Goal: Information Seeking & Learning: Find specific fact

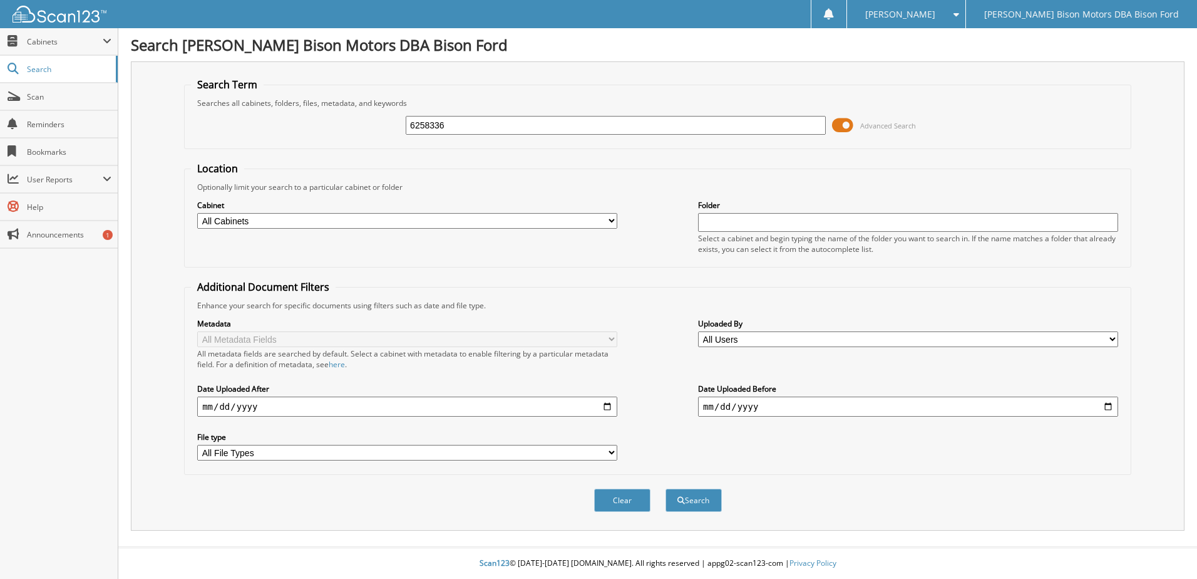
type input "6258336"
click at [666, 489] on button "Search" at bounding box center [694, 500] width 56 height 23
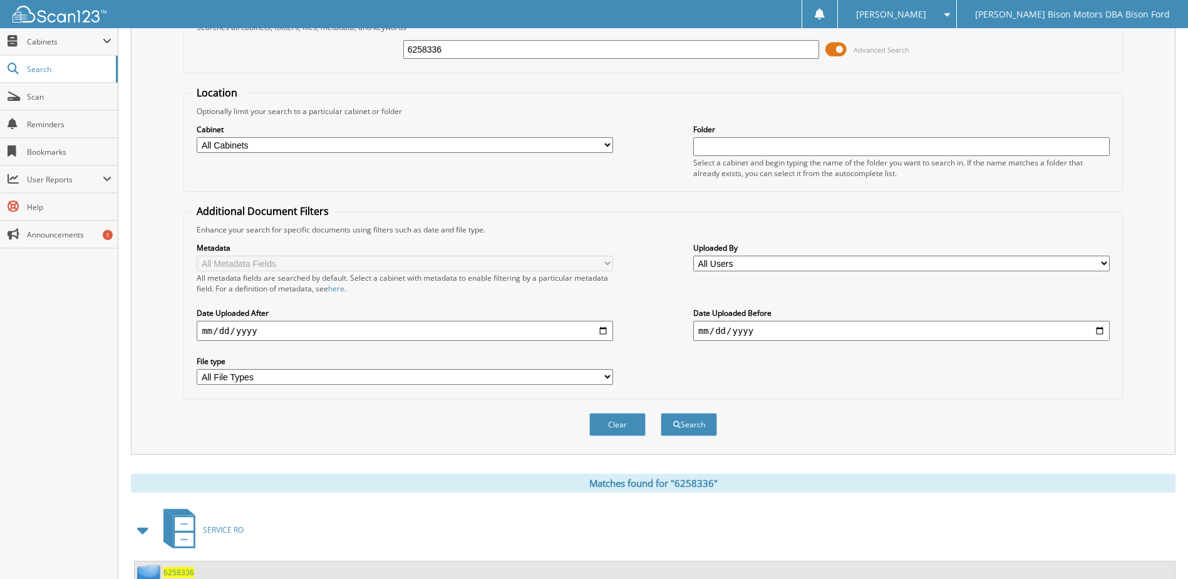
scroll to position [122, 0]
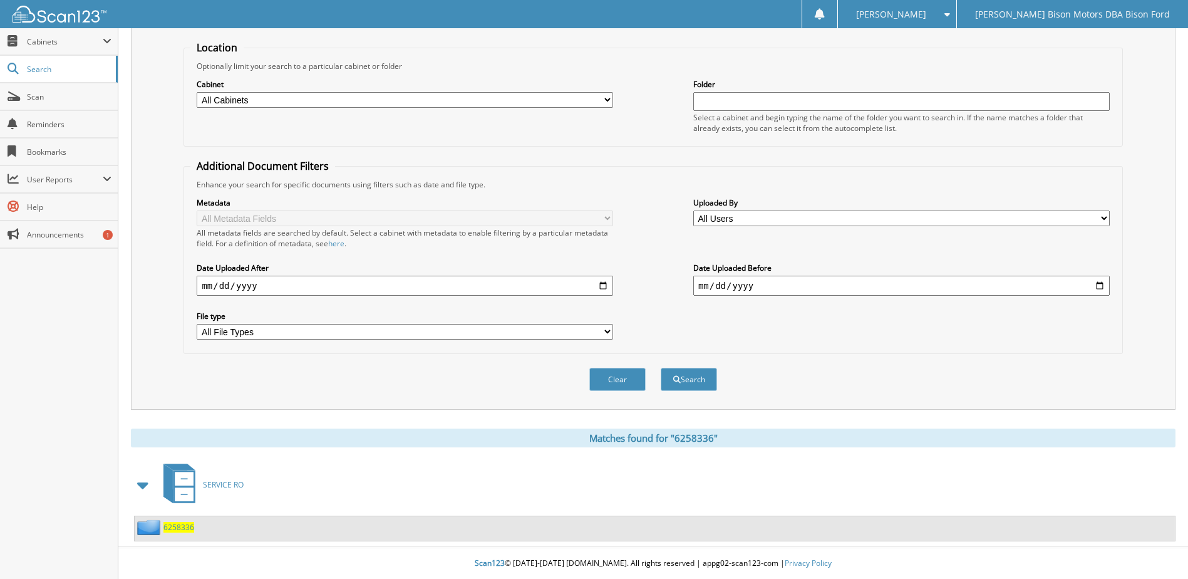
click at [187, 525] on span "6258336" at bounding box center [178, 527] width 31 height 11
